Goal: Contribute content

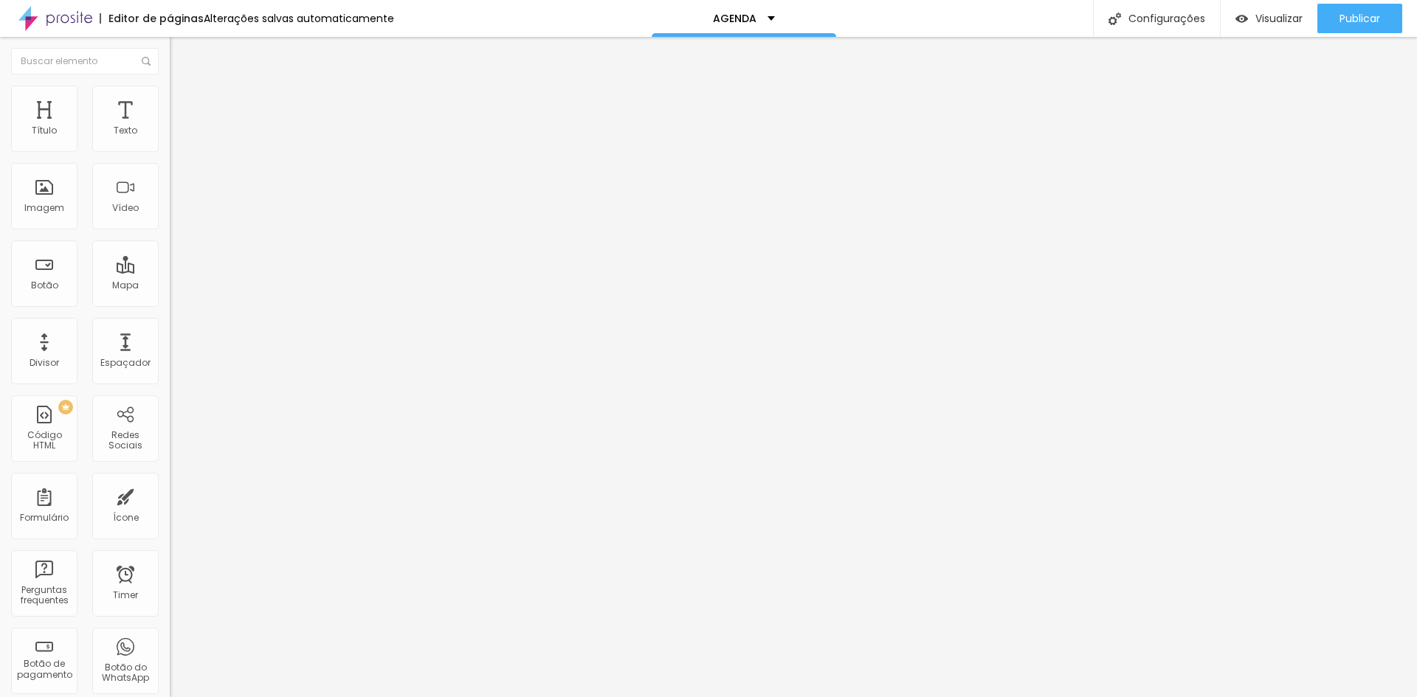
click at [170, 304] on input "https://" at bounding box center [258, 296] width 177 height 15
type input "[URL][DOMAIN_NAME]"
click at [170, 127] on span "Trocar imagem" at bounding box center [210, 120] width 80 height 13
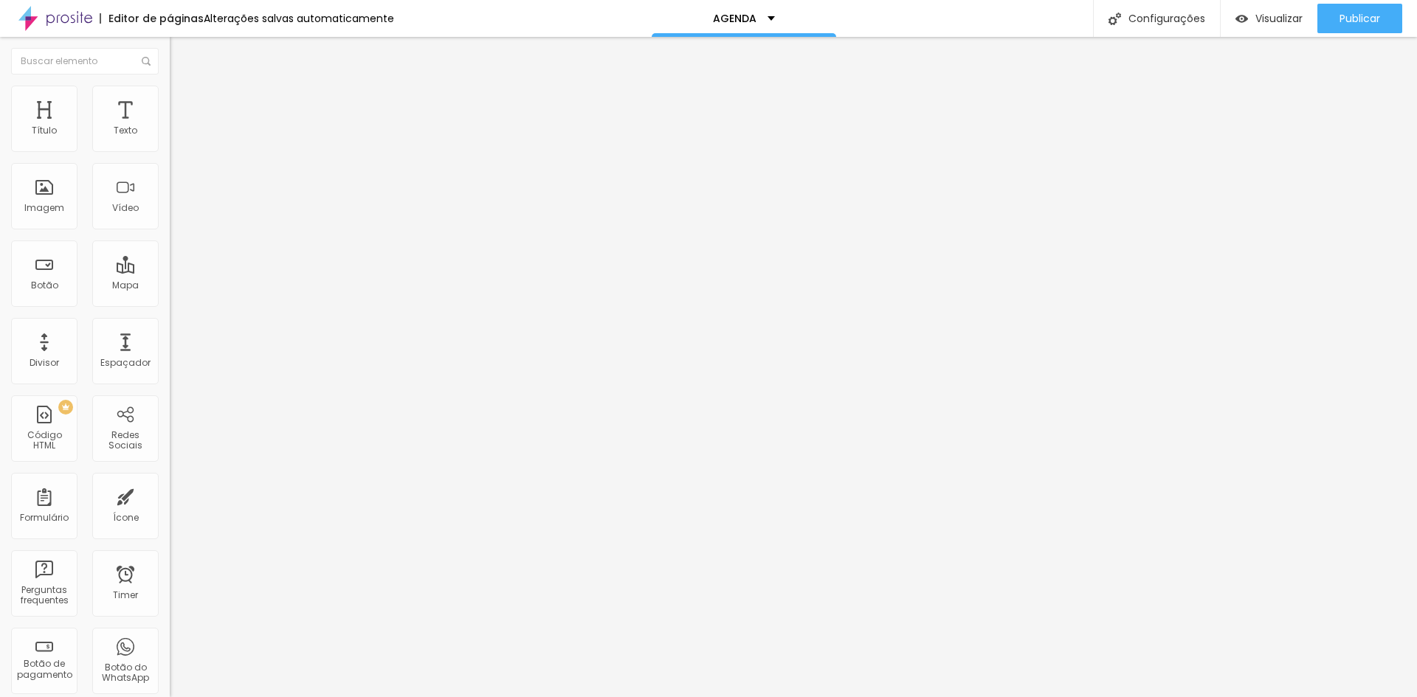
click at [1351, 20] on span "Publicar" at bounding box center [1359, 19] width 41 height 12
click at [710, 27] on div "AGENDA" at bounding box center [744, 18] width 184 height 37
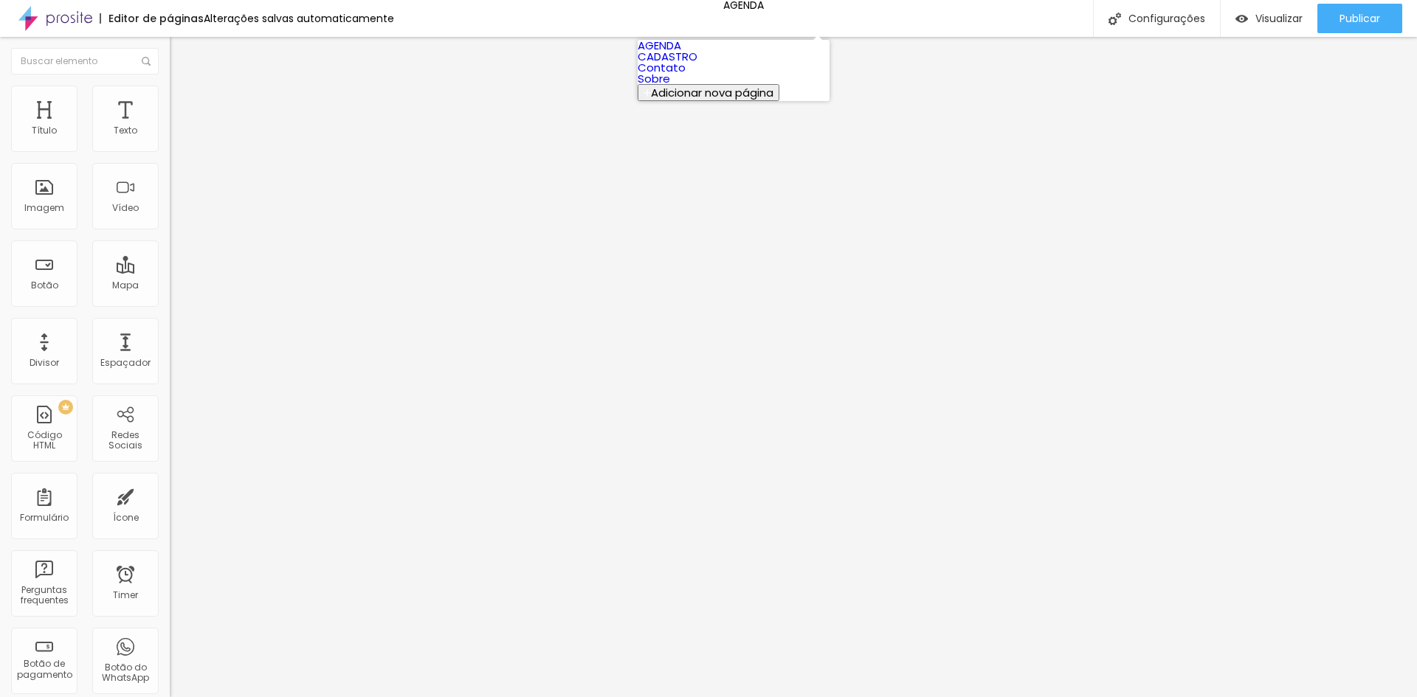
click at [652, 84] on li "Sobre" at bounding box center [734, 78] width 192 height 11
click at [660, 86] on link "Sobre" at bounding box center [654, 78] width 32 height 15
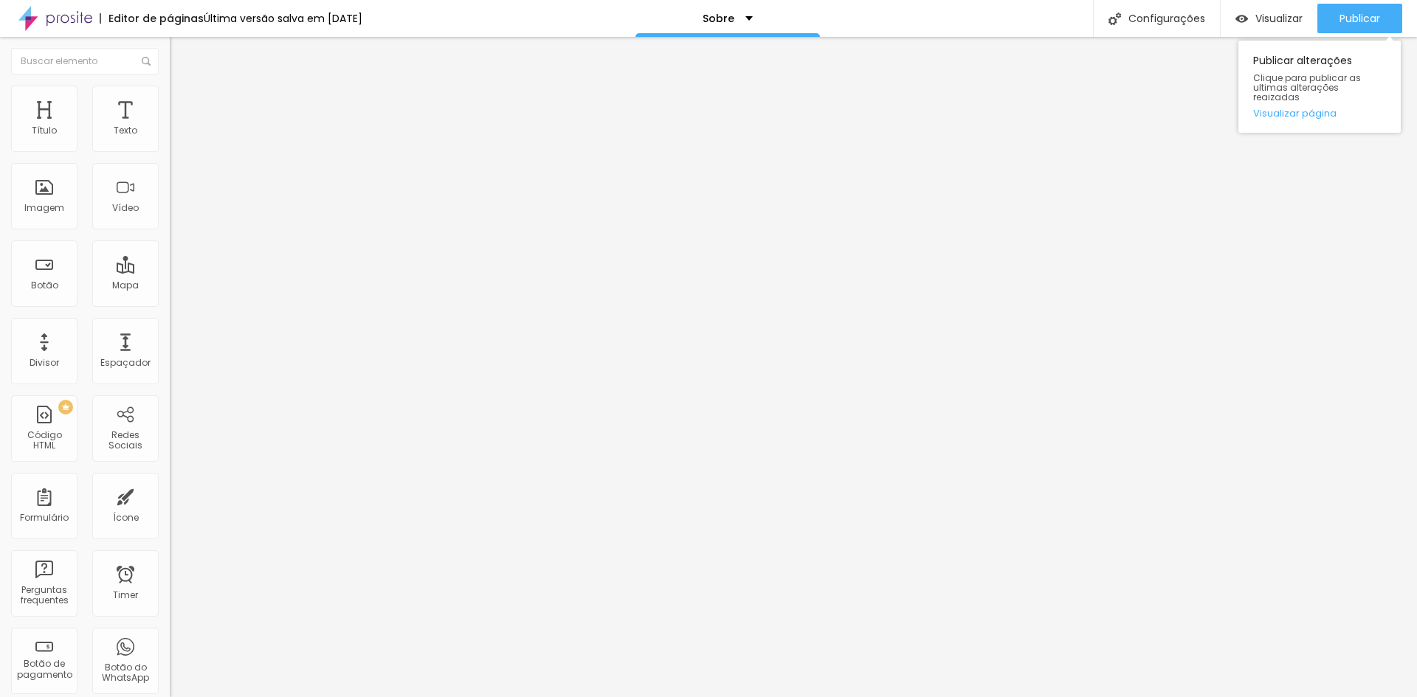
drag, startPoint x: 1393, startPoint y: 19, endPoint x: 1333, endPoint y: 1, distance: 63.0
click at [1393, 19] on button "Publicar" at bounding box center [1359, 19] width 85 height 30
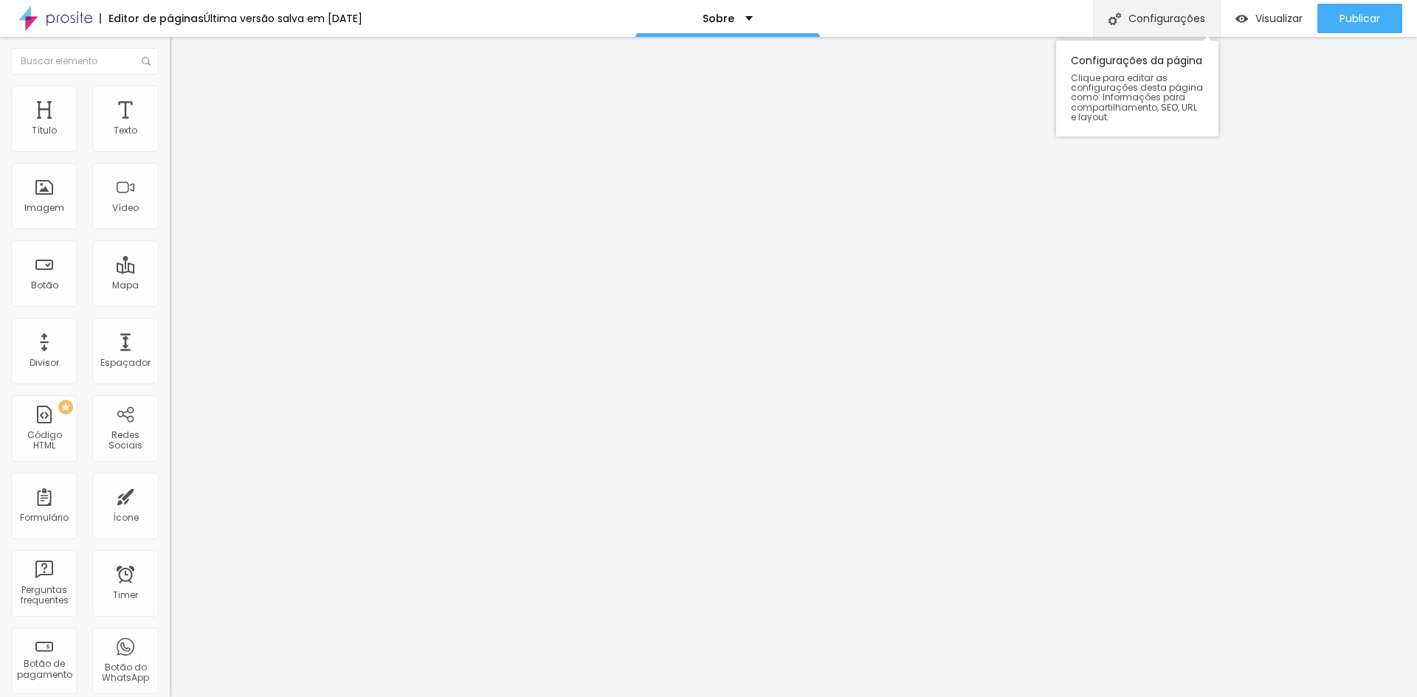
click at [1146, 13] on div "Configurações" at bounding box center [1156, 18] width 127 height 37
